Goal: Transaction & Acquisition: Download file/media

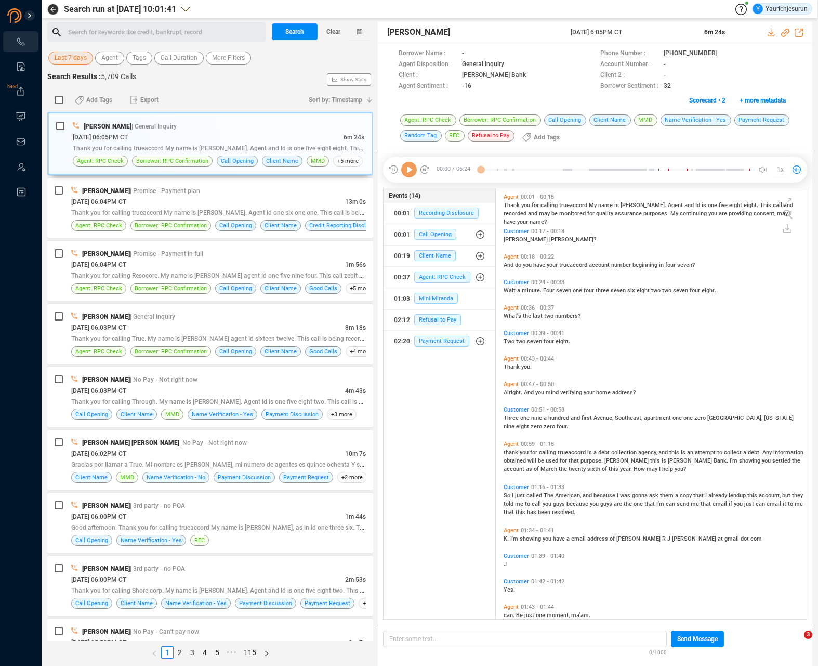
scroll to position [428, 306]
click at [72, 54] on span "Last 7 days" at bounding box center [71, 57] width 32 height 13
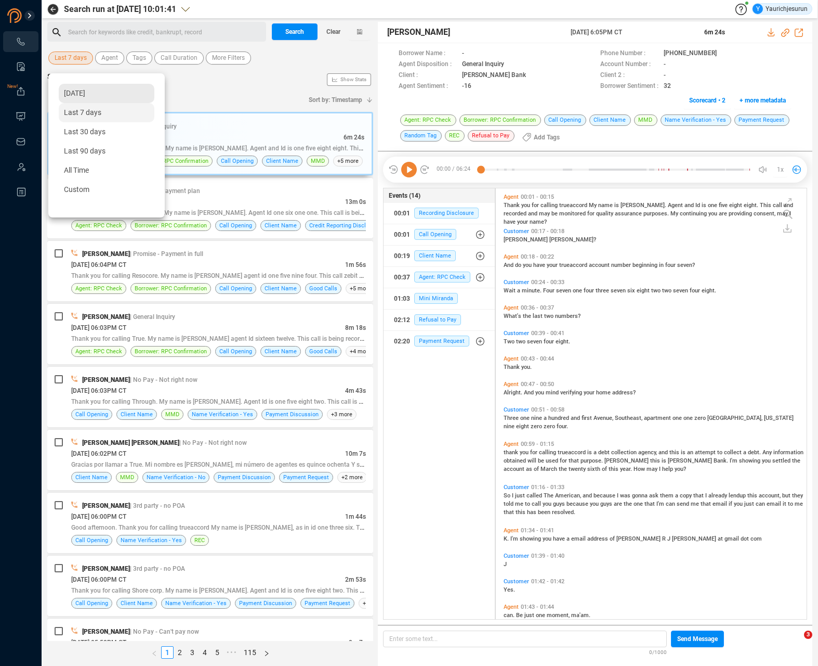
click at [77, 86] on div "[DATE]" at bounding box center [107, 93] width 96 height 19
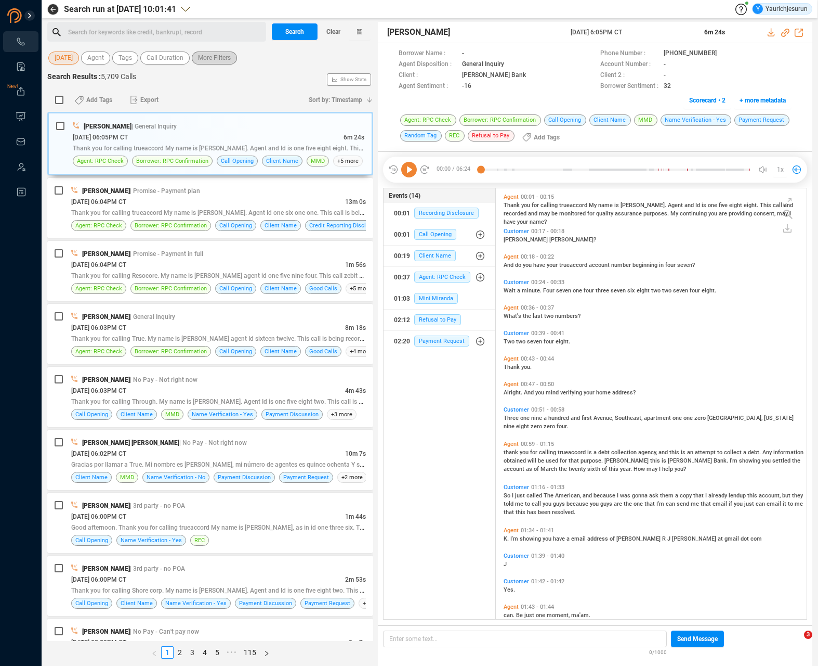
click at [215, 58] on span "More Filters" at bounding box center [214, 57] width 33 height 13
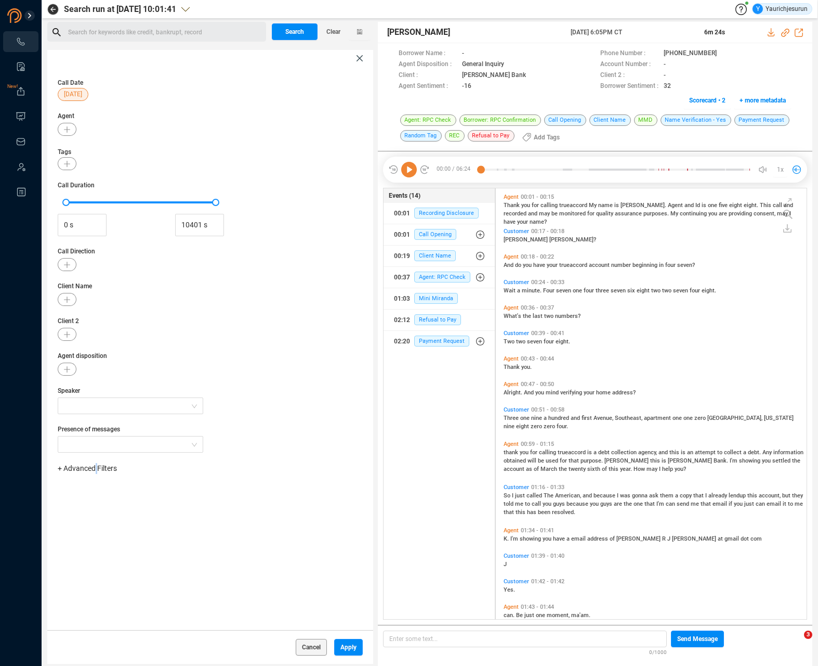
click at [96, 466] on span "+ Advanced Filters" at bounding box center [87, 468] width 59 height 8
click at [102, 553] on span "Phone Number" at bounding box center [92, 555] width 48 height 8
click at [181, 500] on div "Enter a comma separated list ﻿" at bounding box center [162, 501] width 198 height 22
click at [354, 645] on button "Apply" at bounding box center [348, 647] width 29 height 17
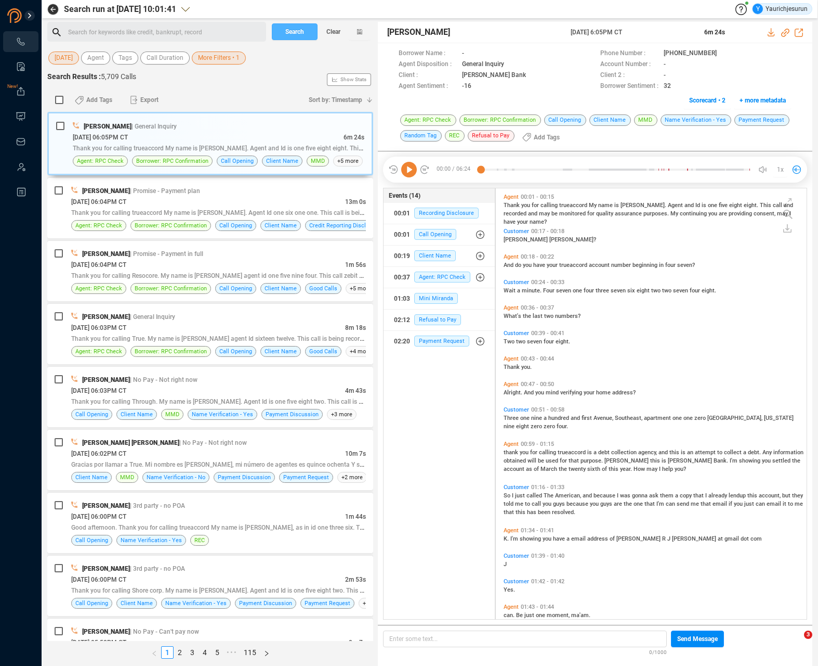
click at [297, 33] on span "Search" at bounding box center [294, 31] width 19 height 17
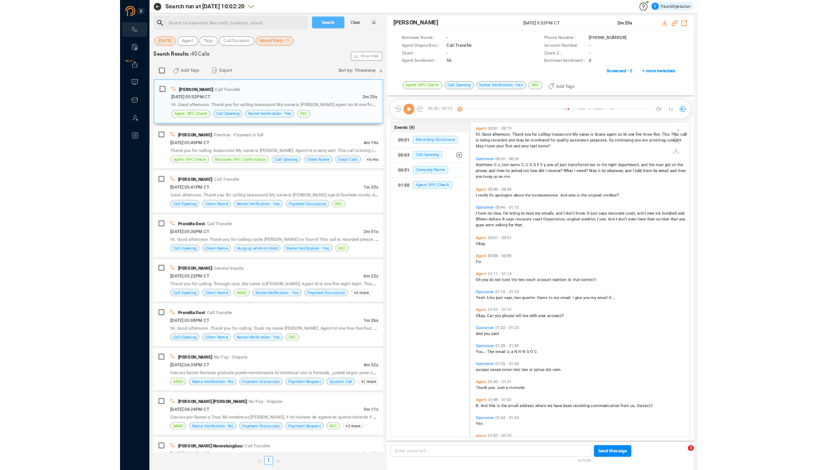
scroll to position [444, 306]
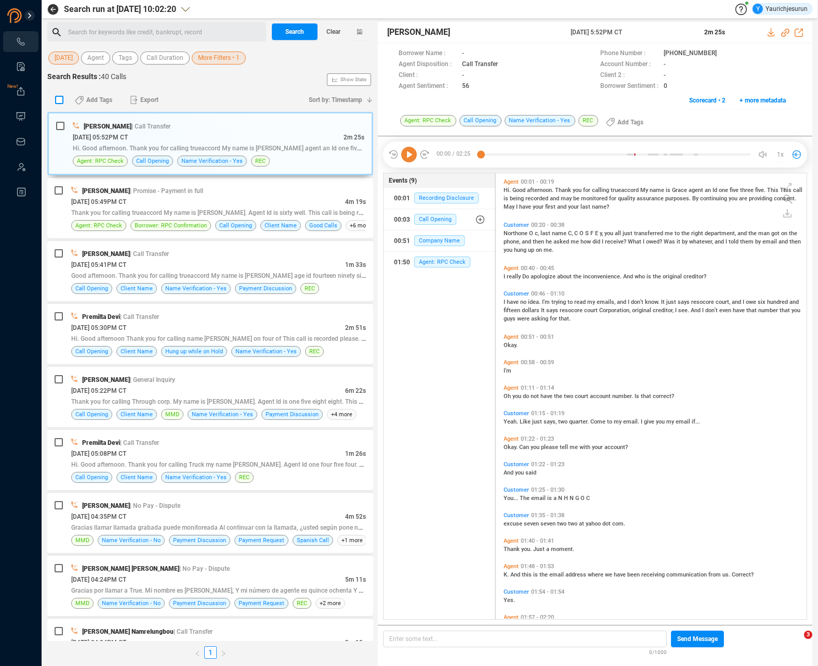
click at [59, 98] on input "checkbox" at bounding box center [59, 100] width 8 height 8
checkbox input "true"
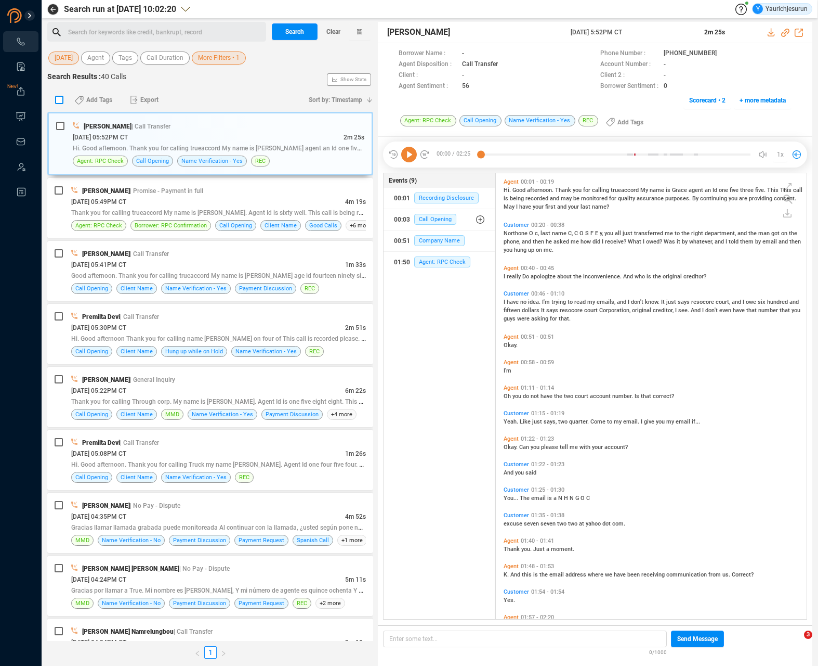
checkbox input "true"
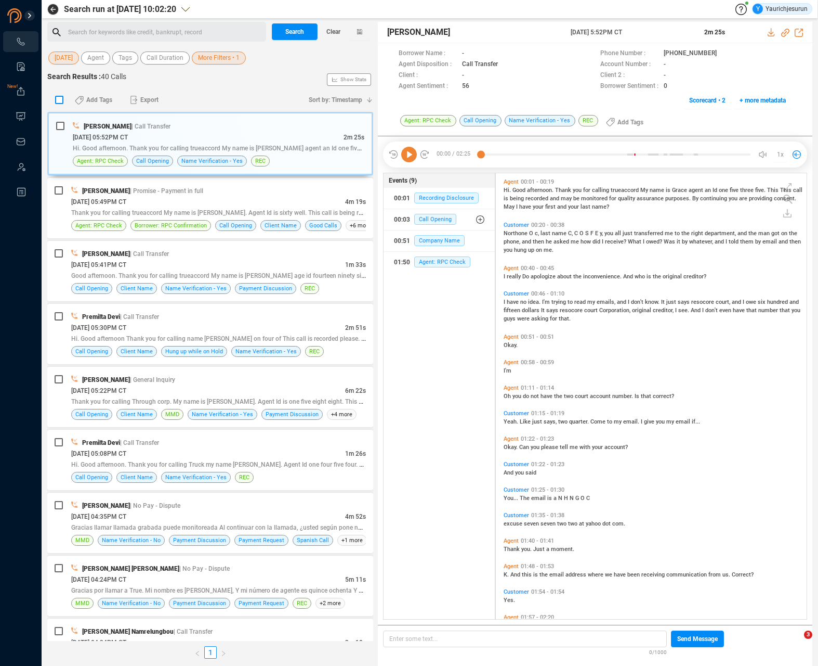
checkbox input "true"
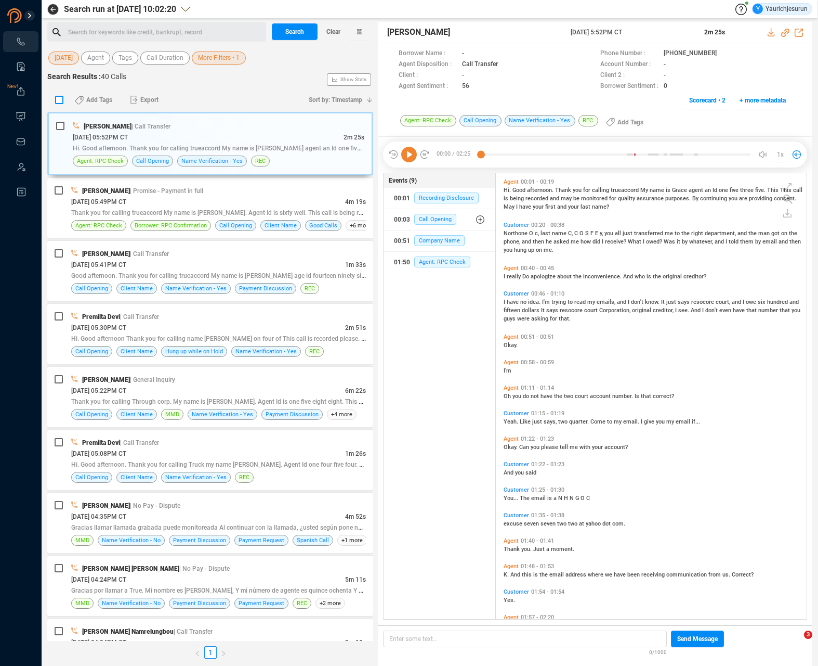
checkbox input "true"
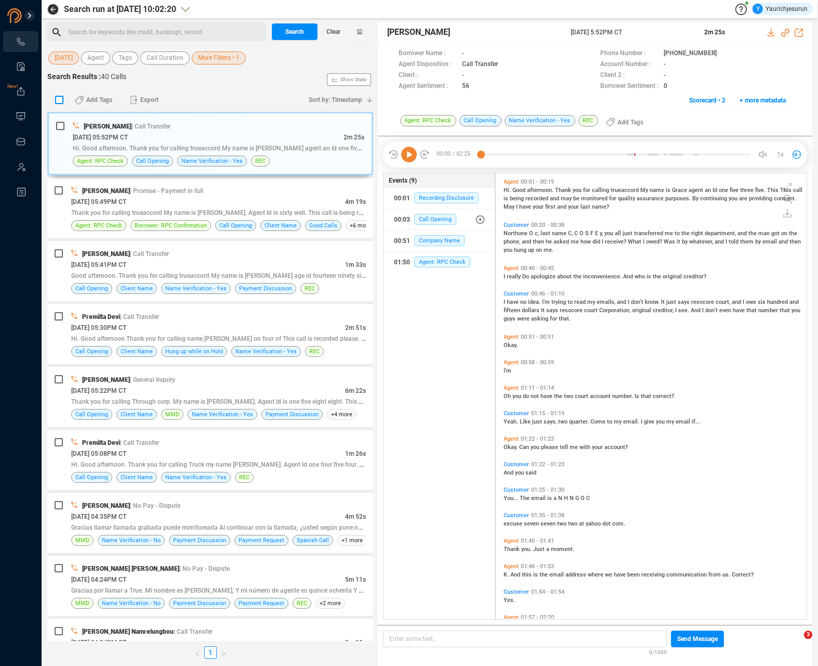
checkbox input "true"
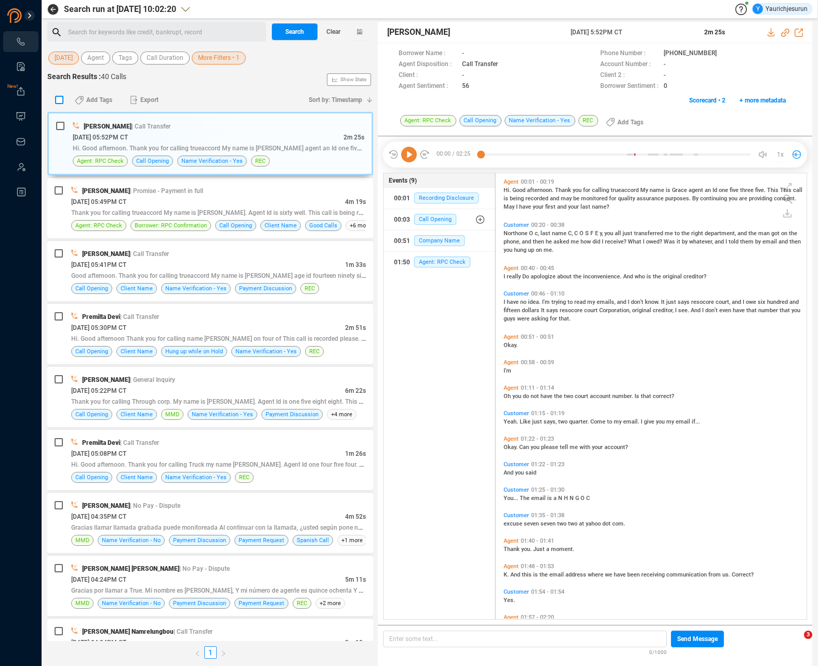
checkbox input "true"
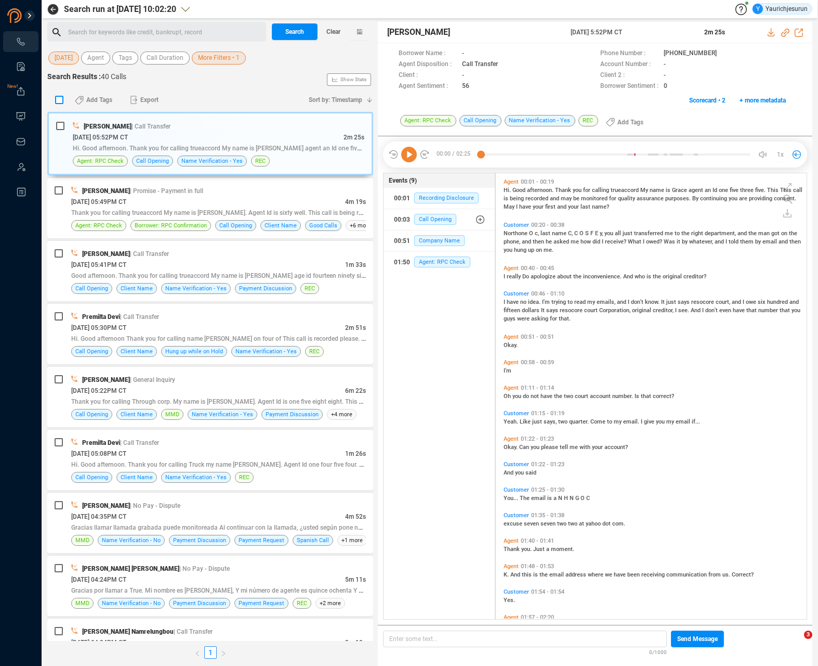
checkbox input "true"
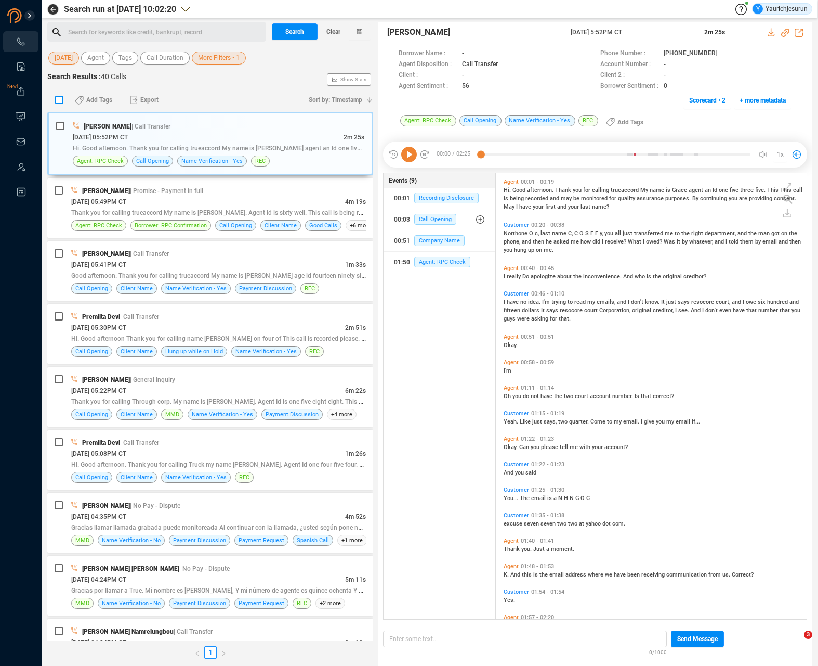
checkbox input "true"
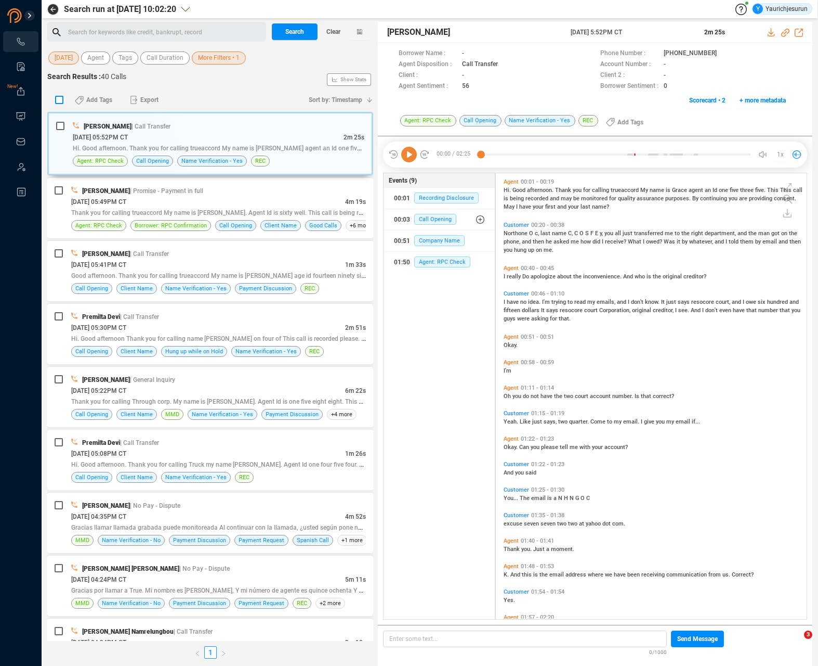
checkbox input "true"
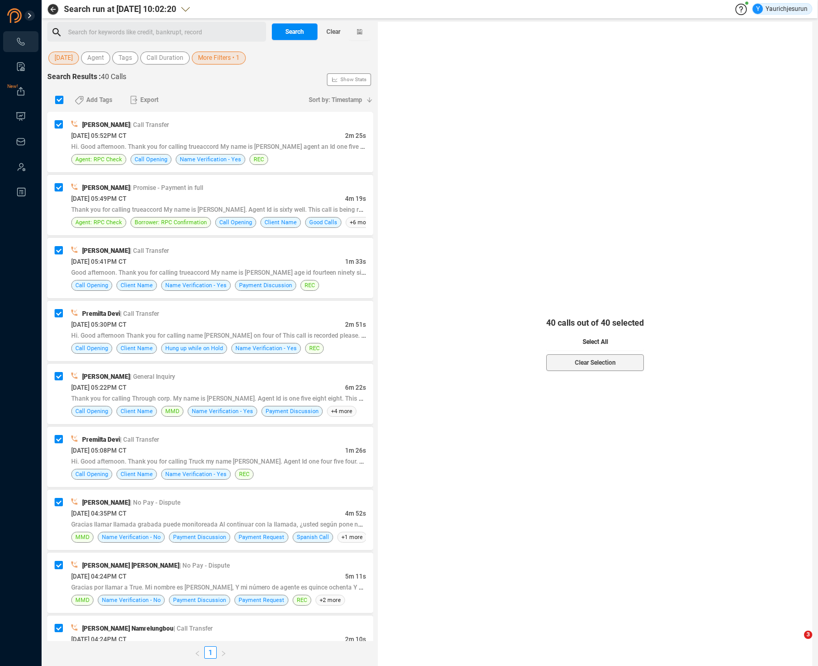
click at [563, 345] on button "Select All" at bounding box center [595, 341] width 98 height 17
click at [142, 100] on span "Export" at bounding box center [149, 100] width 18 height 17
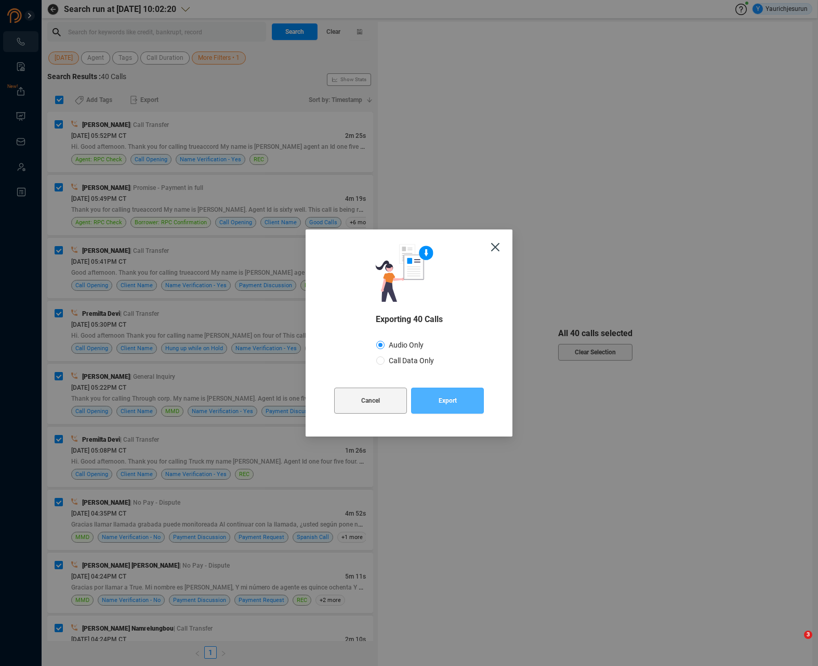
click at [444, 397] on span "Export" at bounding box center [448, 400] width 18 height 26
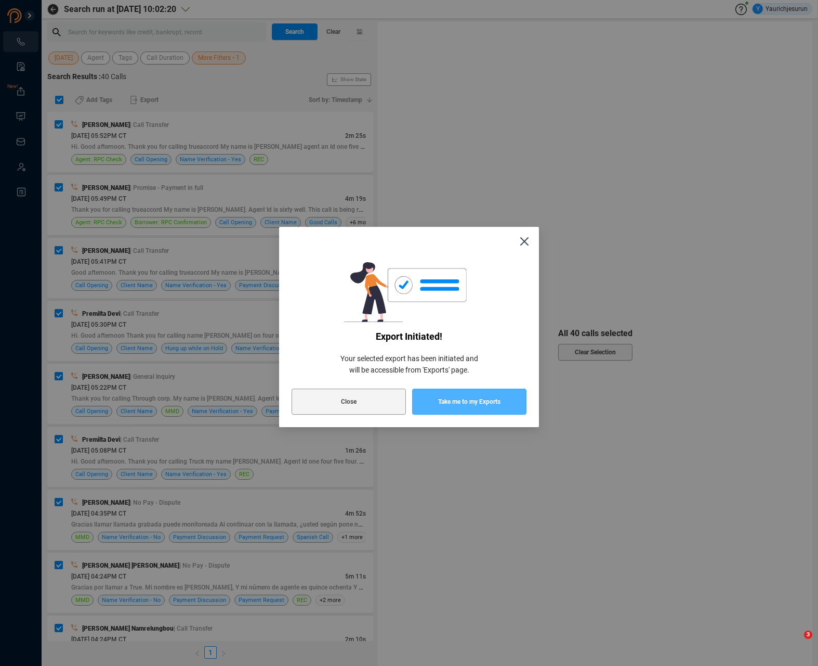
click at [444, 397] on span "Take me to my Exports" at bounding box center [469, 401] width 62 height 26
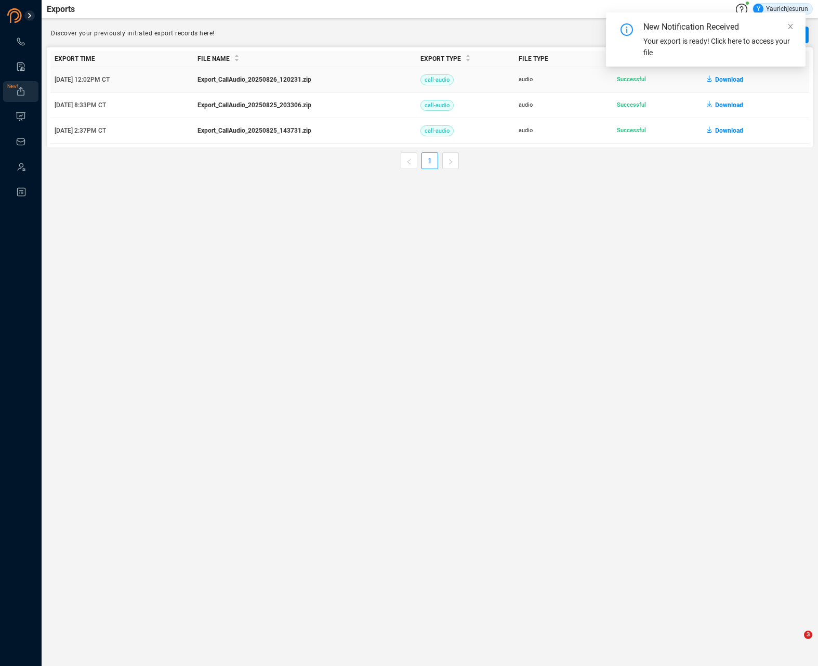
click at [731, 78] on span "Download" at bounding box center [729, 79] width 28 height 17
